Goal: Information Seeking & Learning: Check status

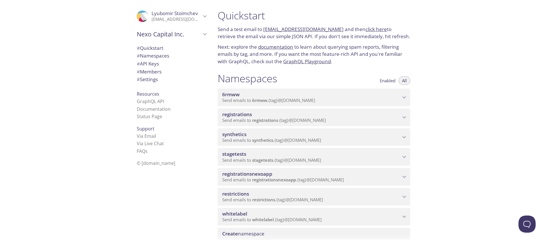
click at [263, 119] on span "registrations" at bounding box center [265, 120] width 26 height 6
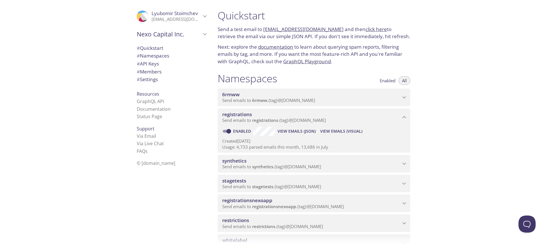
click at [350, 133] on span "View Emails (Visual)" at bounding box center [341, 131] width 42 height 7
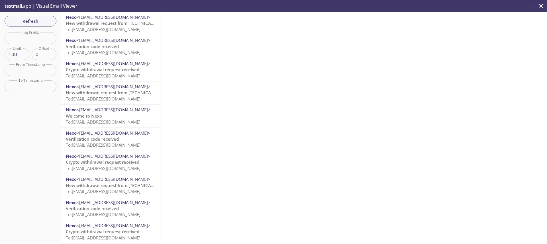
click at [118, 29] on span "To: [EMAIL_ADDRESS][DOMAIN_NAME]" at bounding box center [103, 29] width 75 height 6
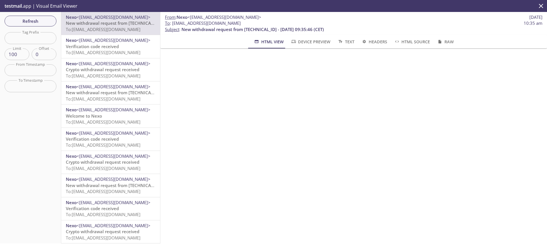
scroll to position [116, 0]
click at [24, 147] on div "Refresh Filters Tag Prefix Tag Prefix Limit 100 Limit Offset 0 Offset From Time…" at bounding box center [30, 127] width 61 height 231
click at [48, 22] on span "Refresh" at bounding box center [30, 20] width 43 height 7
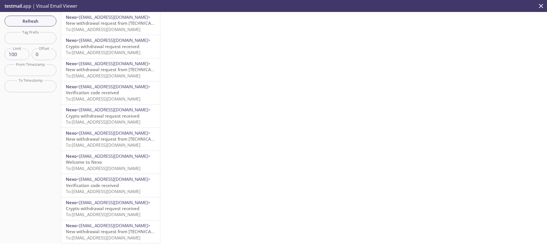
click at [147, 24] on span "New withdrawal request from [TECHNICAL_ID] - [DATE] 09:38:12 (CET)" at bounding box center [137, 23] width 142 height 6
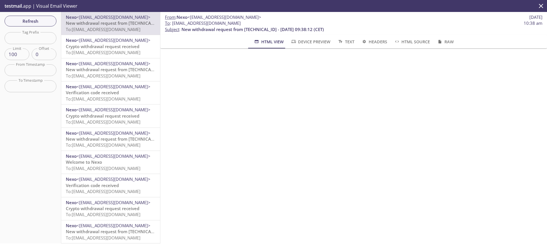
scroll to position [154, 0]
